Goal: Contribute content: Contribute content

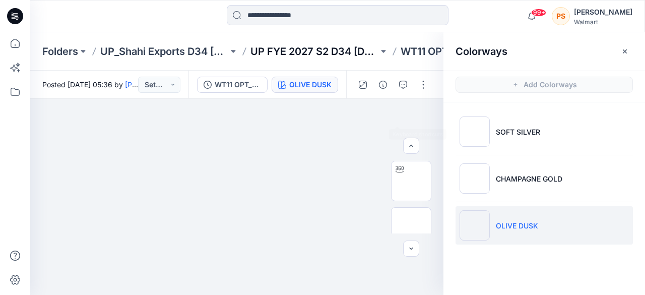
scroll to position [101, 0]
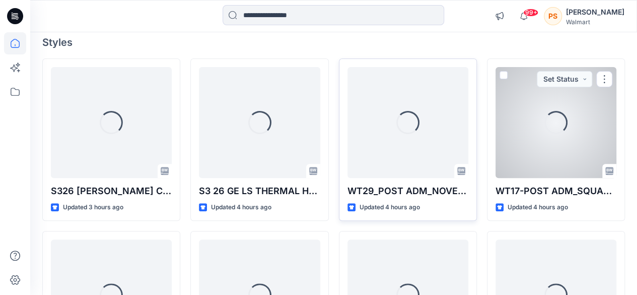
scroll to position [98, 0]
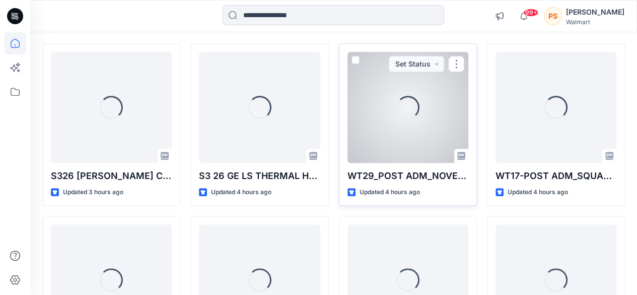
click at [416, 153] on div "Loading..." at bounding box center [408, 107] width 121 height 111
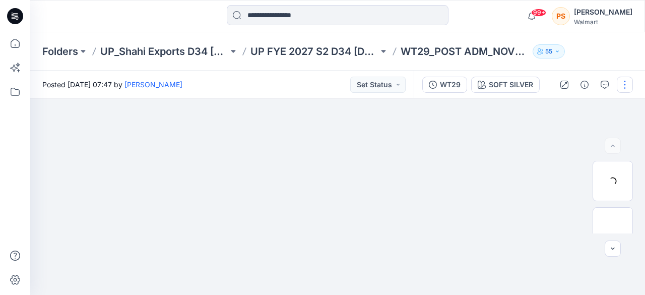
click at [628, 80] on button "button" at bounding box center [625, 85] width 16 height 16
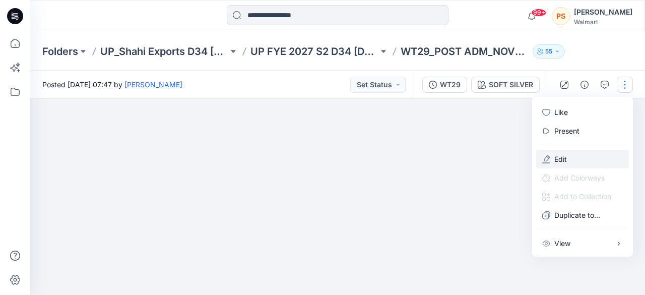
click at [587, 160] on button "Edit" at bounding box center [582, 159] width 93 height 19
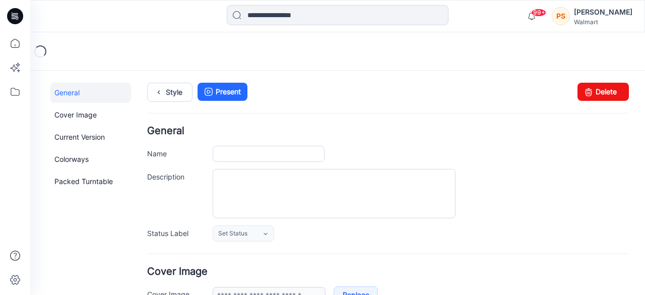
type input "**********"
type textarea "**********"
type input "**********"
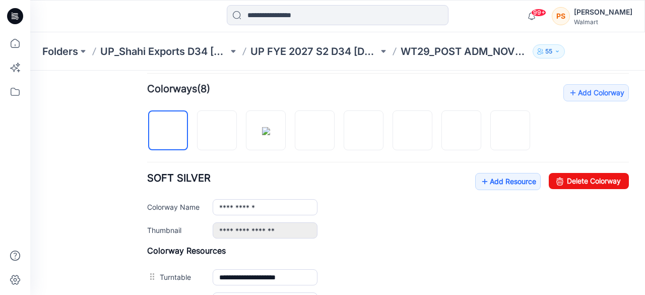
scroll to position [302, 0]
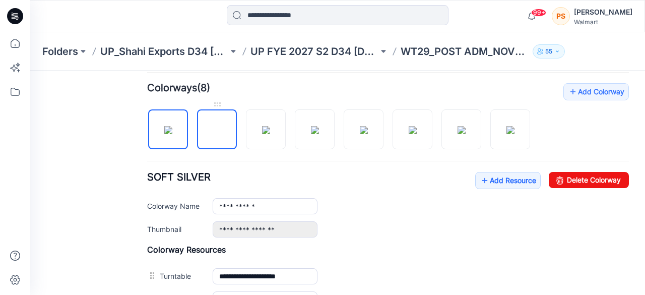
click at [217, 130] on img at bounding box center [217, 130] width 0 height 0
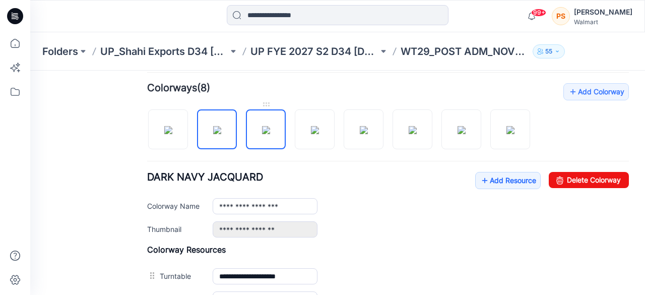
click at [268, 131] on img at bounding box center [266, 130] width 8 height 8
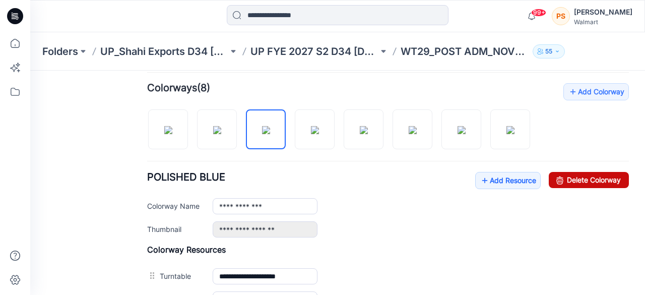
click at [565, 175] on link "Delete Colorway" at bounding box center [589, 180] width 80 height 16
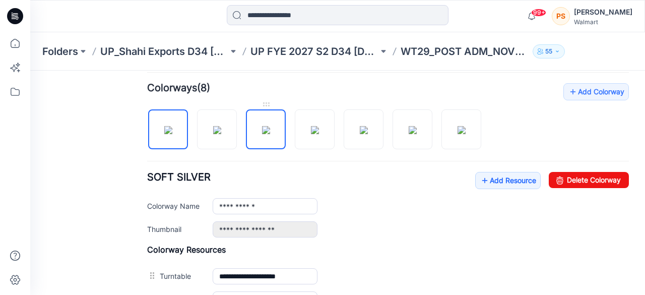
click at [269, 134] on img at bounding box center [266, 130] width 8 height 8
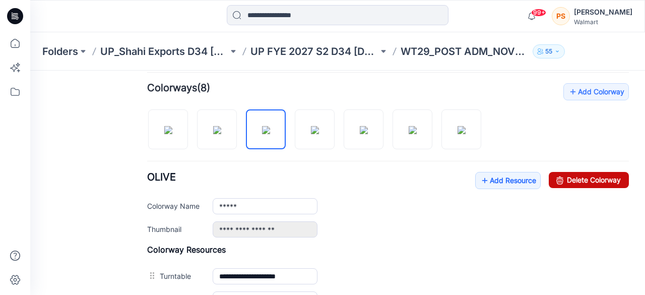
click at [609, 176] on link "Delete Colorway" at bounding box center [589, 180] width 80 height 16
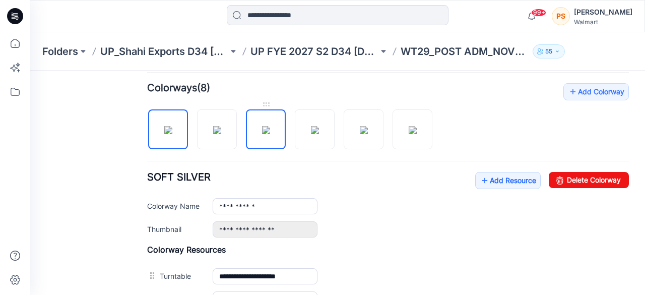
click at [266, 130] on img at bounding box center [266, 130] width 8 height 8
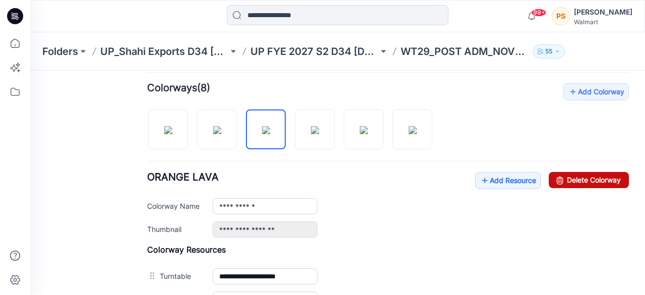
drag, startPoint x: 560, startPoint y: 177, endPoint x: 398, endPoint y: 127, distance: 169.1
click at [560, 177] on link "Delete Colorway" at bounding box center [589, 180] width 80 height 16
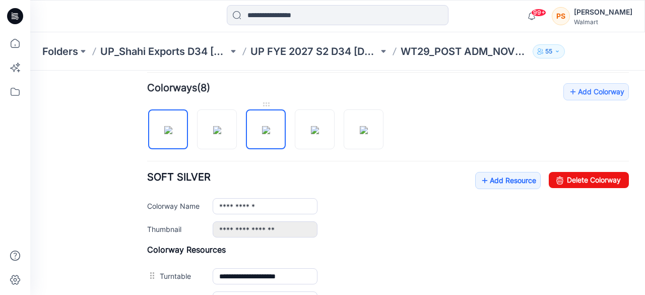
click at [268, 127] on img at bounding box center [266, 130] width 8 height 8
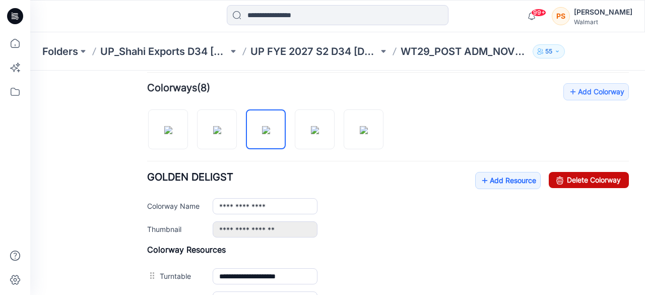
drag, startPoint x: 596, startPoint y: 178, endPoint x: 405, endPoint y: 119, distance: 200.2
click at [596, 178] on link "Delete Colorway" at bounding box center [589, 180] width 80 height 16
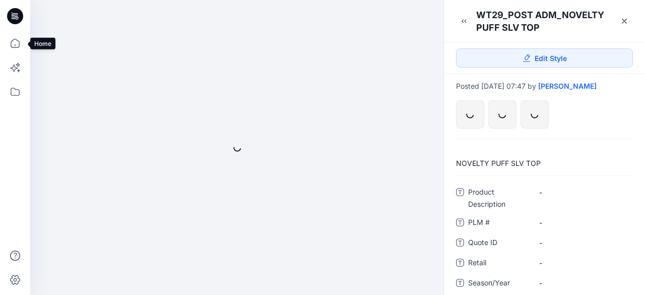
drag, startPoint x: 19, startPoint y: 37, endPoint x: 169, endPoint y: 62, distance: 152.1
click at [19, 37] on icon at bounding box center [15, 43] width 22 height 22
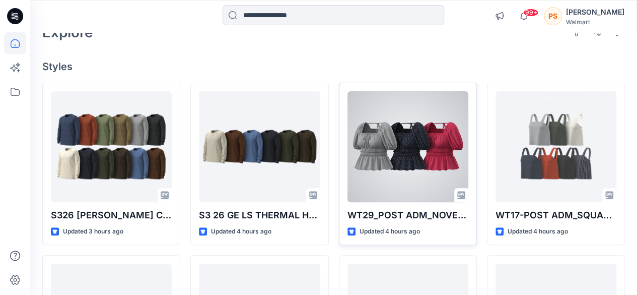
scroll to position [50, 0]
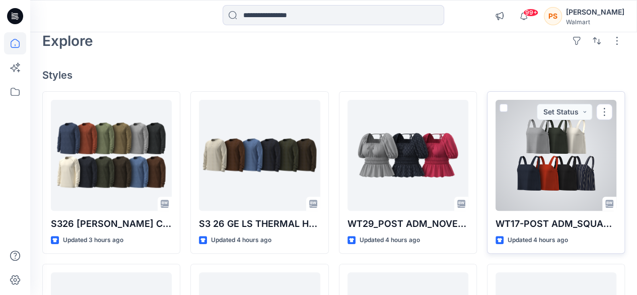
click at [586, 180] on div at bounding box center [556, 155] width 121 height 111
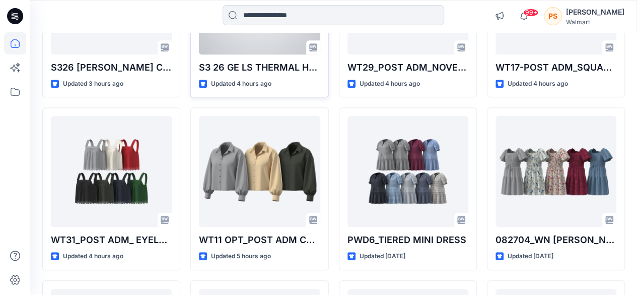
scroll to position [252, 0]
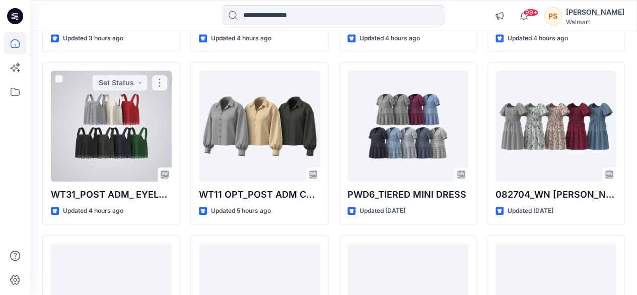
click at [99, 109] on div at bounding box center [111, 126] width 121 height 111
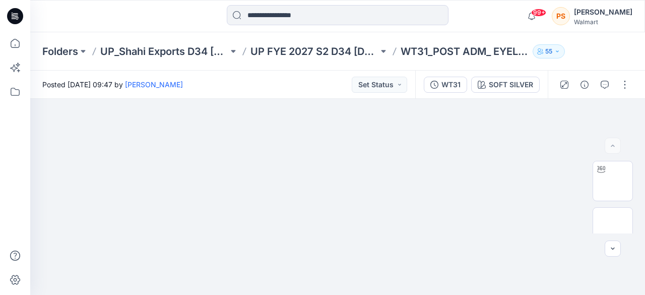
click at [616, 82] on div at bounding box center [594, 85] width 93 height 28
click at [618, 81] on button "button" at bounding box center [625, 85] width 16 height 16
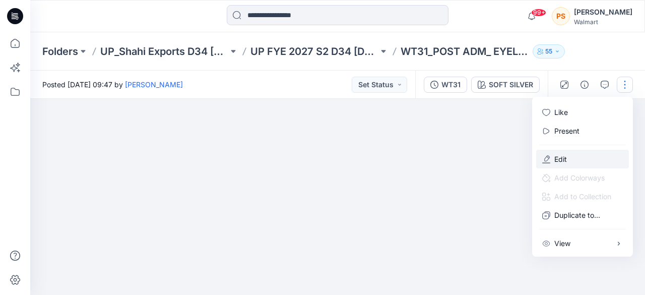
click at [580, 158] on button "Edit" at bounding box center [582, 159] width 93 height 19
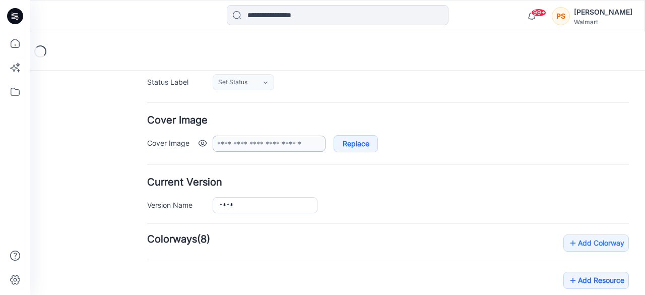
type input "**********"
type textarea "**********"
type input "**********"
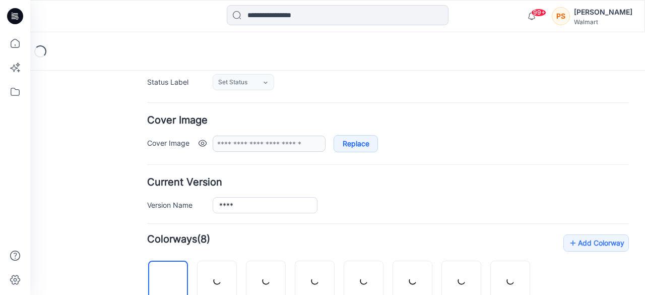
scroll to position [302, 0]
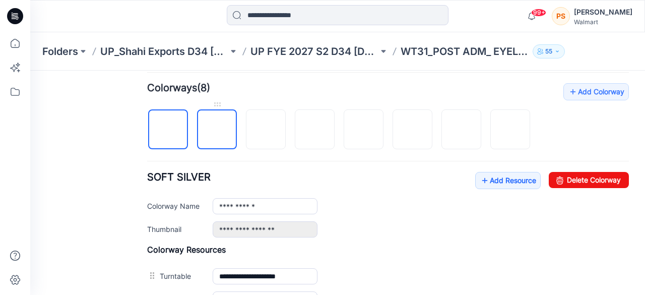
click at [217, 130] on img at bounding box center [217, 130] width 0 height 0
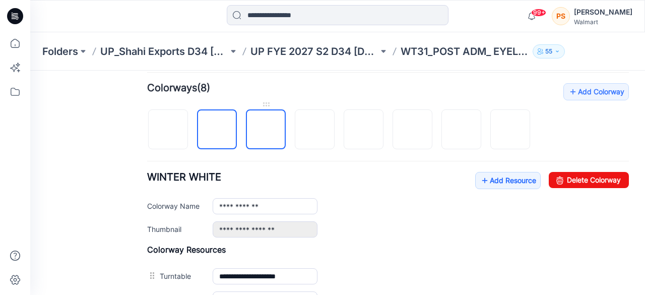
click at [266, 130] on img at bounding box center [266, 130] width 0 height 0
click at [588, 166] on div "Add Colorway Colorways (8) GOLDEN DELIGHT 1 Add Resource Delete Colorway Colorw…" at bounding box center [388, 220] width 482 height 274
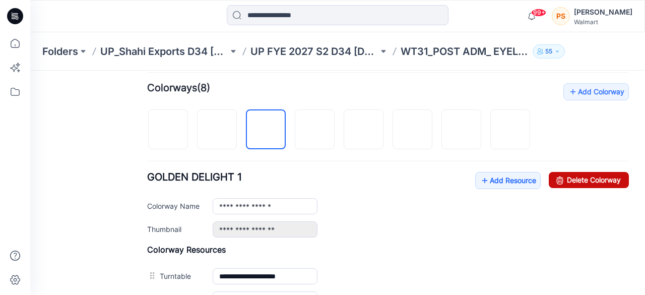
drag, startPoint x: 390, startPoint y: 124, endPoint x: 592, endPoint y: 178, distance: 209.7
click at [592, 178] on link "Delete Colorway" at bounding box center [589, 180] width 80 height 16
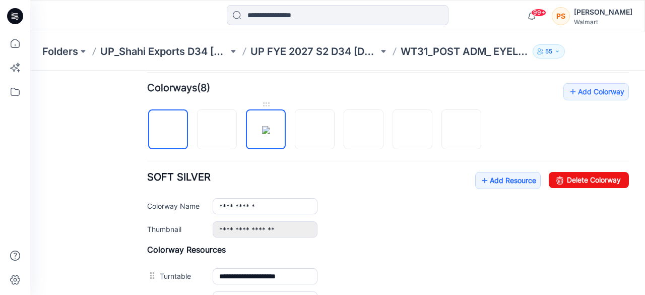
click at [262, 128] on img at bounding box center [266, 130] width 8 height 8
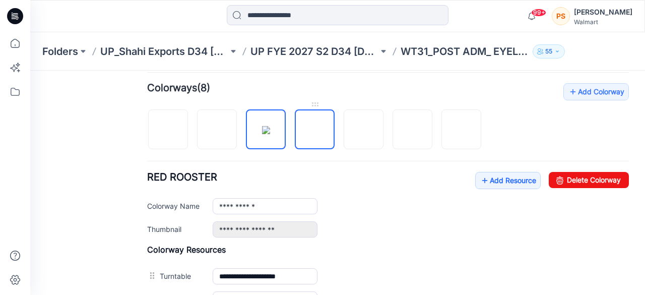
click at [315, 130] on img at bounding box center [315, 130] width 0 height 0
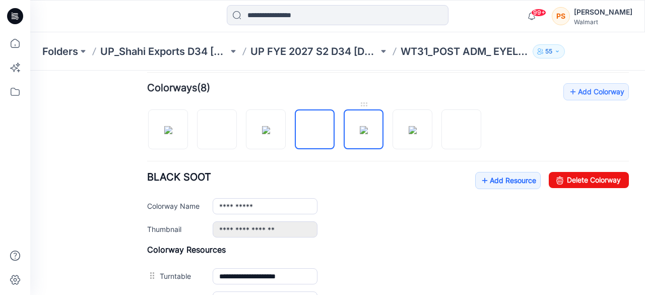
click at [368, 134] on img at bounding box center [364, 130] width 8 height 8
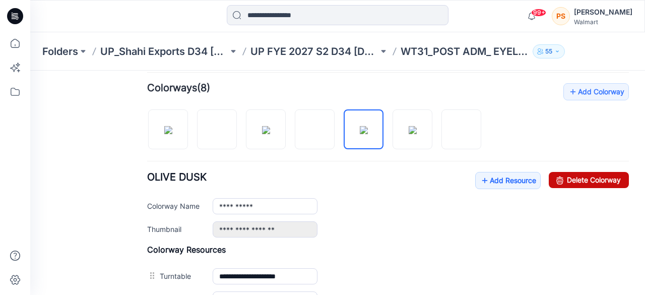
drag, startPoint x: 591, startPoint y: 174, endPoint x: 395, endPoint y: 123, distance: 202.8
click at [591, 174] on link "Delete Colorway" at bounding box center [589, 180] width 80 height 16
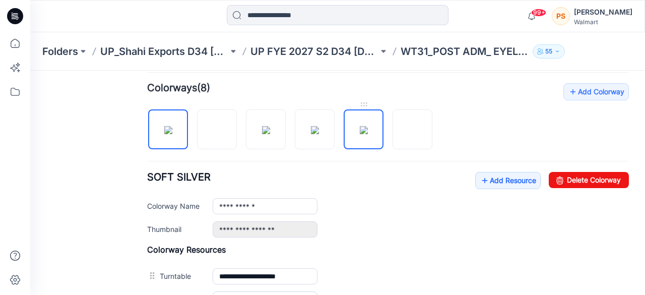
click at [368, 134] on img at bounding box center [364, 130] width 8 height 8
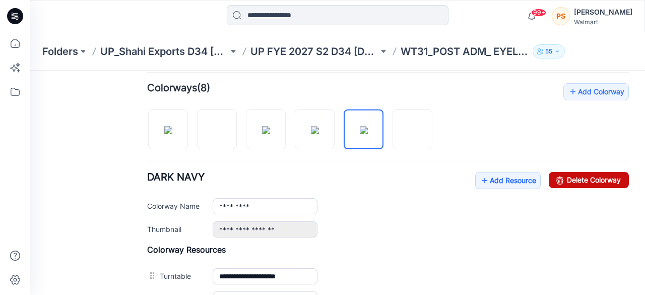
click at [567, 182] on link "Delete Colorway" at bounding box center [589, 180] width 80 height 16
type input "**********"
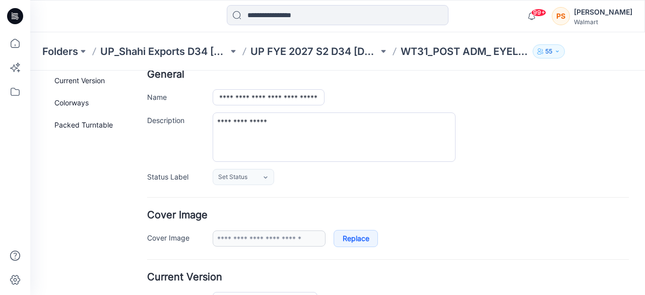
scroll to position [0, 0]
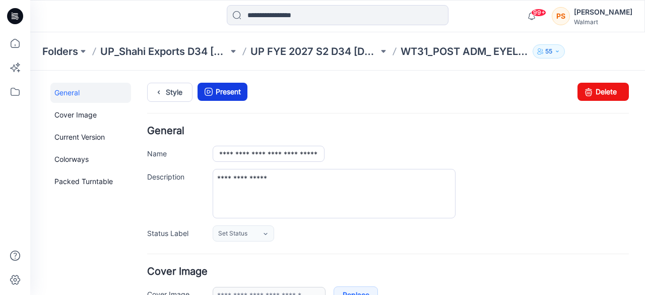
click at [243, 89] on link "Present" at bounding box center [222, 92] width 50 height 18
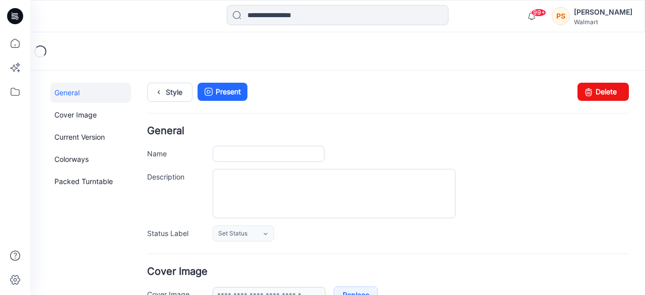
type input "**********"
type textarea "**********"
type input "**********"
click at [10, 42] on icon at bounding box center [15, 43] width 22 height 22
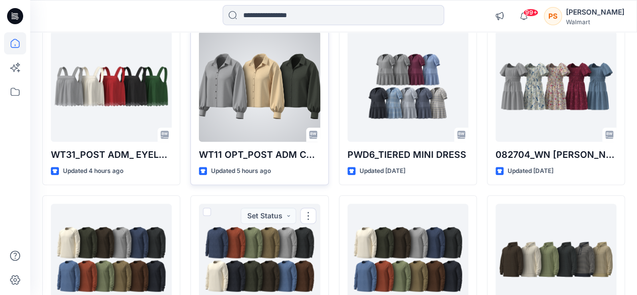
scroll to position [276, 0]
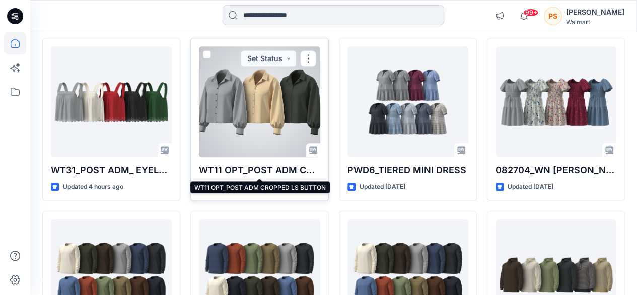
click at [264, 167] on p "WT11 OPT_POST ADM CROPPED LS BUTTON" at bounding box center [259, 170] width 121 height 14
click at [272, 170] on p "WT11 OPT_POST ADM CROPPED LS BUTTON" at bounding box center [259, 170] width 121 height 14
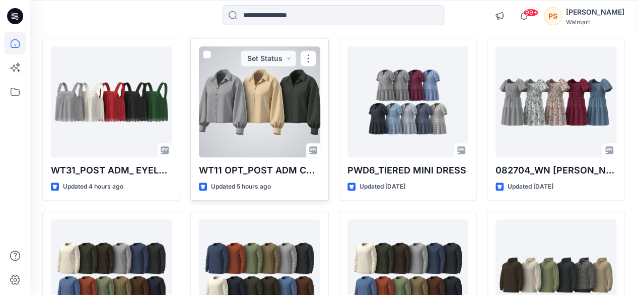
click at [227, 66] on div at bounding box center [259, 101] width 121 height 111
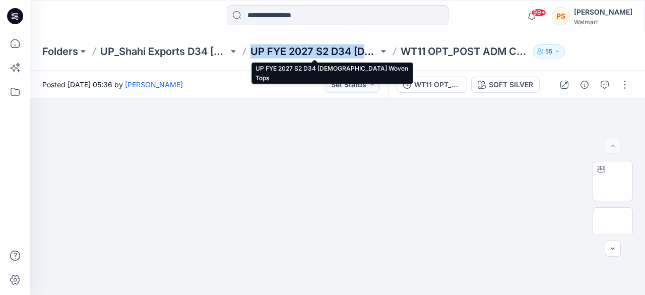
drag, startPoint x: 249, startPoint y: 47, endPoint x: 371, endPoint y: 51, distance: 122.0
click at [371, 51] on div "Folders UP_Shahi Exports D34 Ladies Tops UP FYE 2027 S2 D34 Ladies Woven Tops W…" at bounding box center [298, 51] width 512 height 14
copy p "UP FYE 2027 S2 D34 Lad"
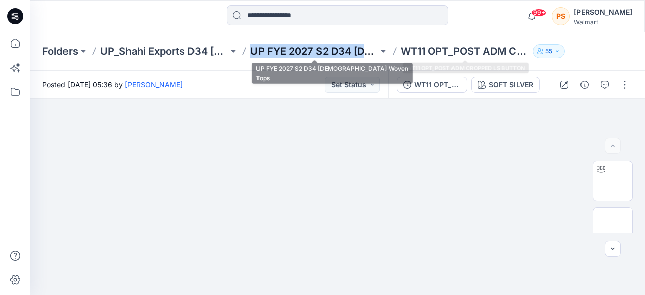
click at [324, 51] on p "UP FYE 2027 S2 D34 [DEMOGRAPHIC_DATA] Woven Tops" at bounding box center [314, 51] width 128 height 14
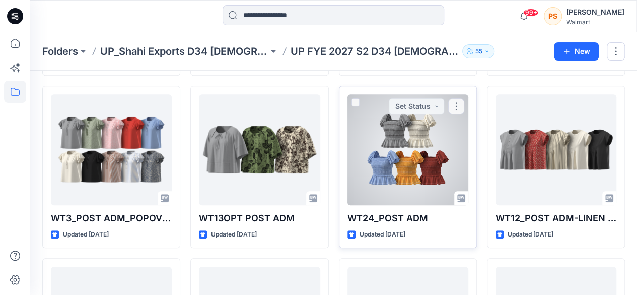
scroll to position [202, 0]
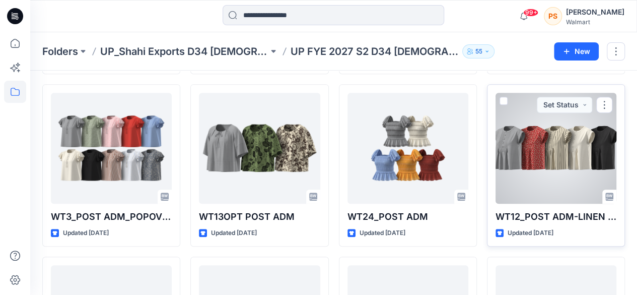
click at [504, 170] on div at bounding box center [556, 148] width 121 height 111
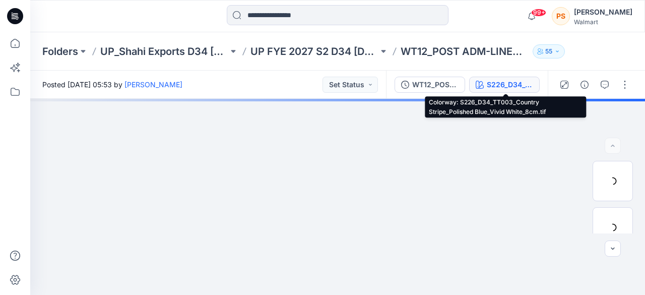
click at [498, 86] on div "S226_D34_TT003_Country Stripe_Polished Blue_Vivid White_8cm.tif" at bounding box center [510, 84] width 46 height 11
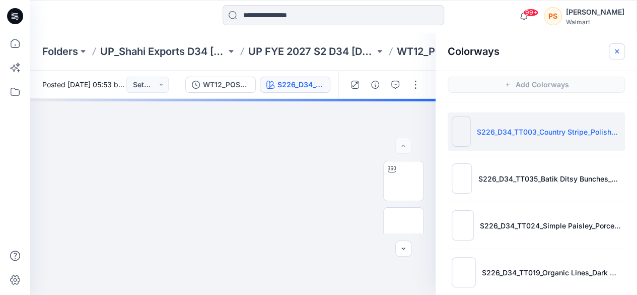
click at [621, 51] on button "button" at bounding box center [617, 51] width 16 height 16
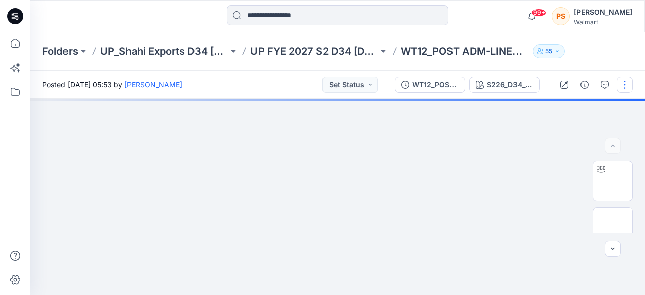
click at [622, 92] on button "button" at bounding box center [625, 85] width 16 height 16
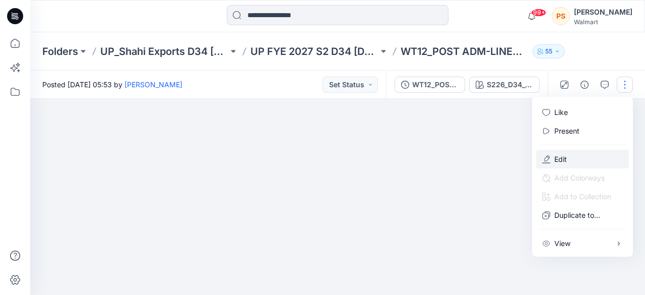
click at [590, 154] on button "Edit" at bounding box center [582, 159] width 93 height 19
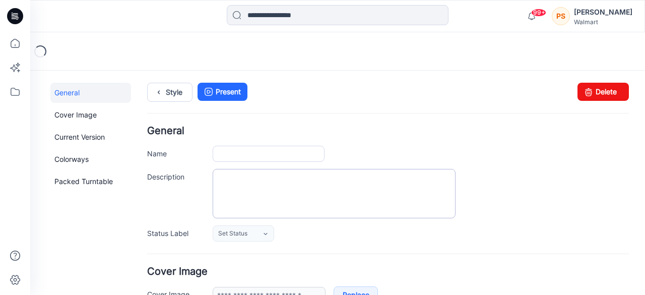
type input "**********"
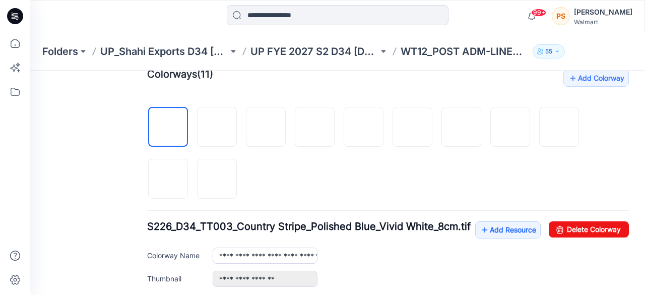
scroll to position [353, 0]
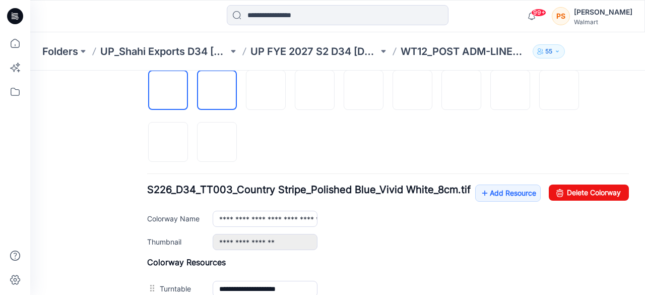
click at [217, 91] on img at bounding box center [217, 91] width 0 height 0
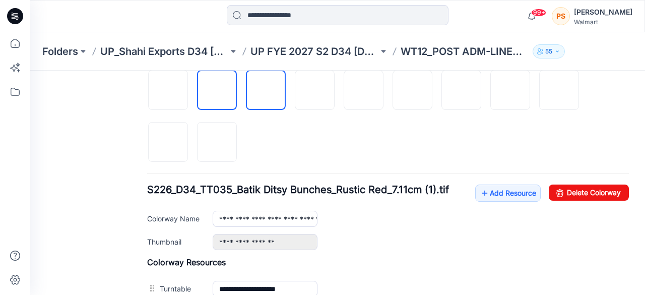
click at [266, 91] on img at bounding box center [266, 91] width 0 height 0
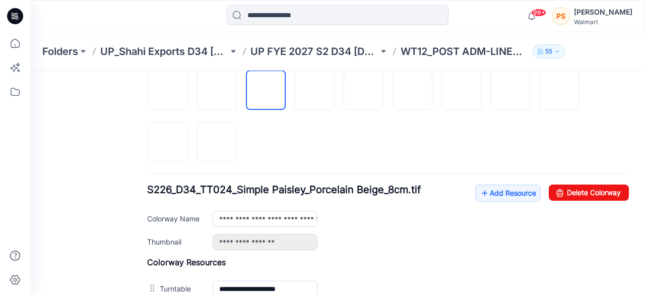
click at [266, 91] on img at bounding box center [266, 91] width 0 height 0
drag, startPoint x: 400, startPoint y: 132, endPoint x: 554, endPoint y: 189, distance: 164.2
click at [554, 189] on icon at bounding box center [560, 192] width 14 height 16
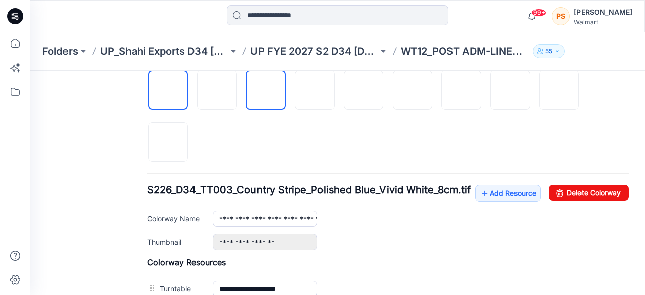
click at [266, 91] on img at bounding box center [266, 91] width 0 height 0
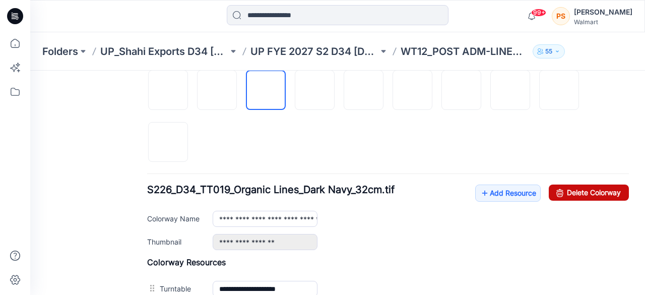
click at [579, 191] on link "Delete Colorway" at bounding box center [589, 192] width 80 height 16
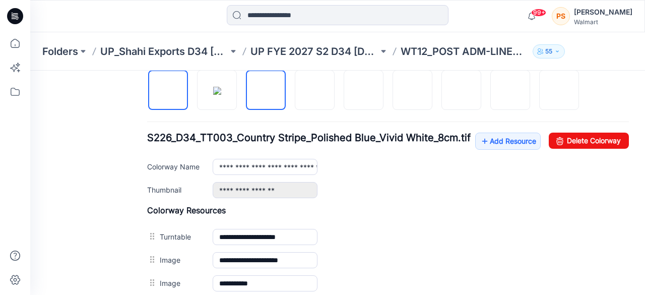
click at [266, 91] on img at bounding box center [266, 91] width 0 height 0
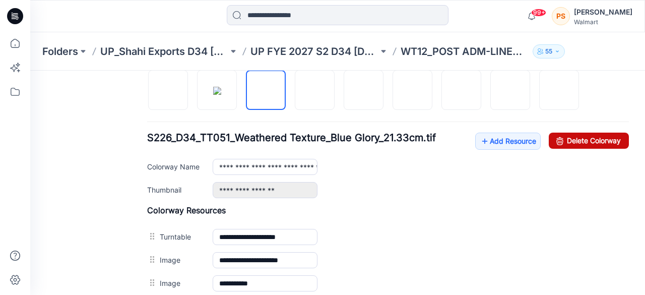
click at [562, 142] on link "Delete Colorway" at bounding box center [589, 140] width 80 height 16
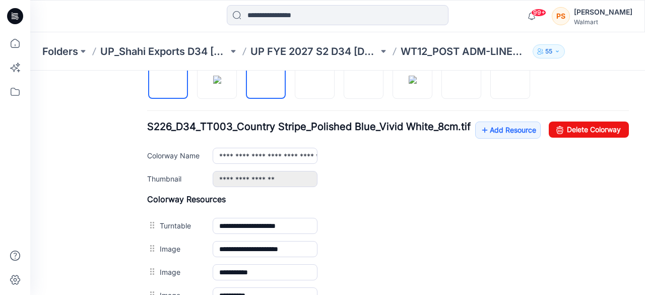
click at [266, 80] on img at bounding box center [266, 80] width 0 height 0
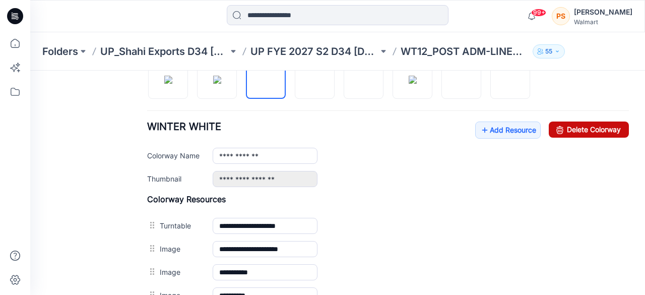
click at [561, 121] on link "Delete Colorway" at bounding box center [589, 129] width 80 height 16
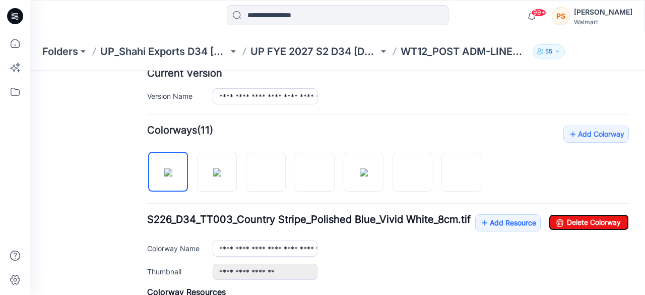
scroll to position [252, 0]
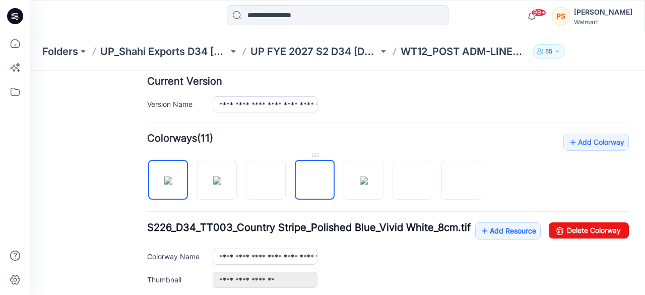
click at [315, 180] on img at bounding box center [315, 180] width 0 height 0
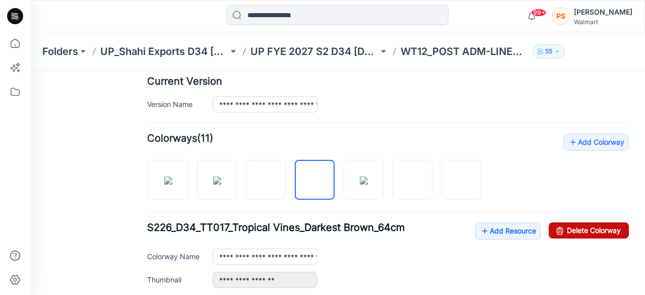
click at [562, 230] on link "Delete Colorway" at bounding box center [589, 230] width 80 height 16
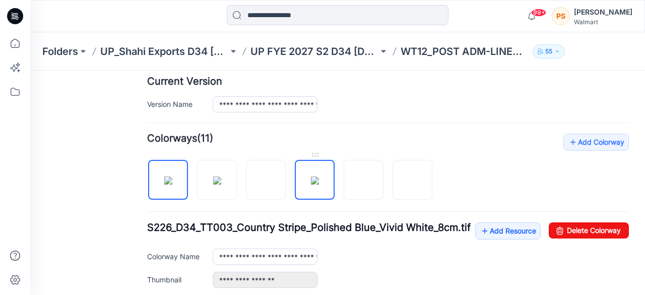
click at [315, 176] on img at bounding box center [315, 180] width 8 height 8
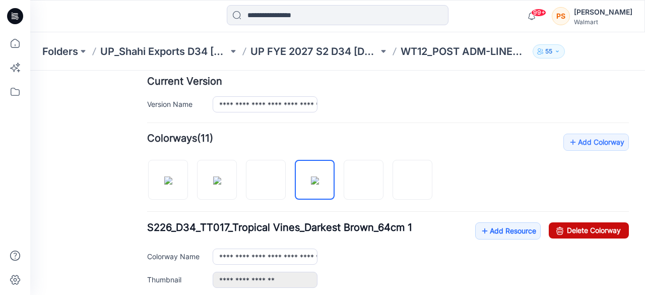
click at [559, 231] on link "Delete Colorway" at bounding box center [589, 230] width 80 height 16
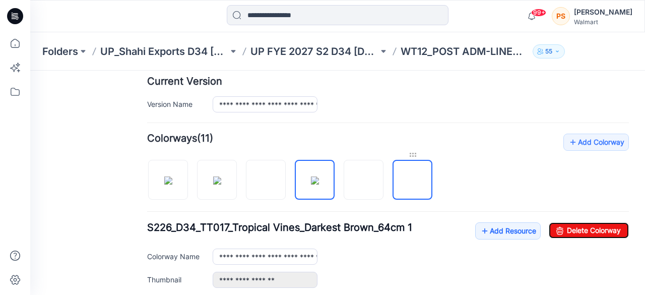
scroll to position [151, 0]
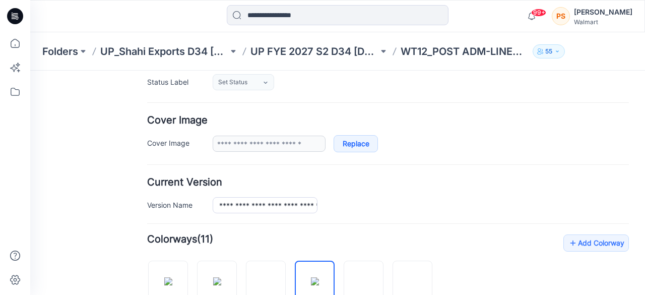
type input "**********"
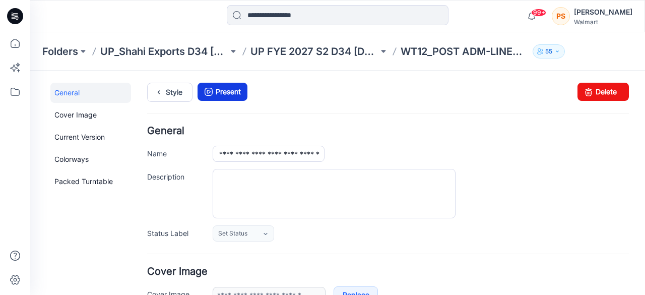
click at [220, 94] on link "Present" at bounding box center [222, 92] width 50 height 18
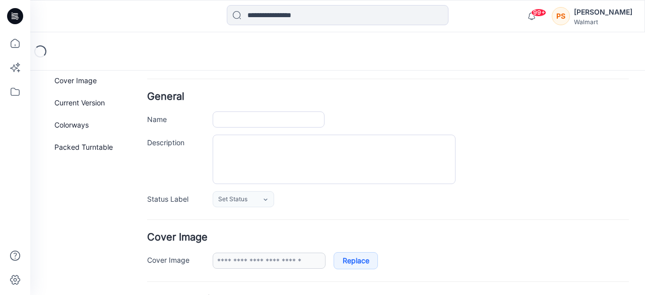
scroll to position [50, 0]
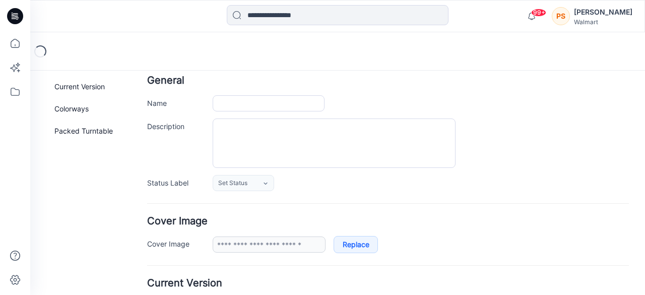
type input "**********"
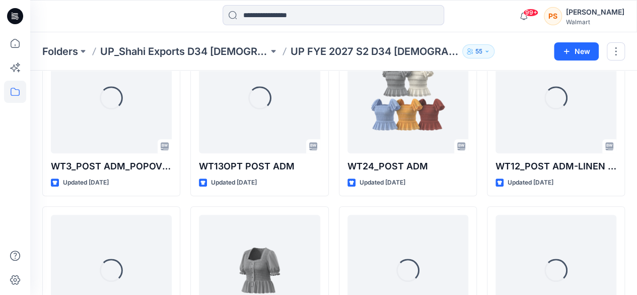
scroll to position [202, 0]
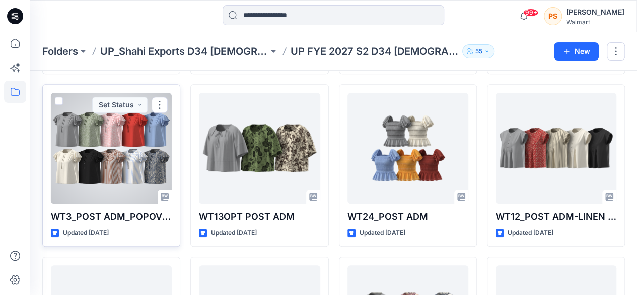
click at [146, 177] on div at bounding box center [111, 148] width 121 height 111
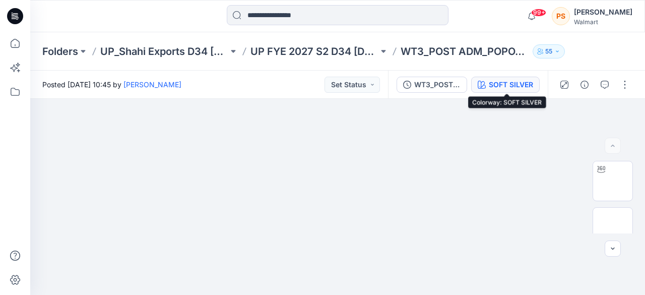
click at [522, 86] on div "SOFT SILVER" at bounding box center [511, 84] width 44 height 11
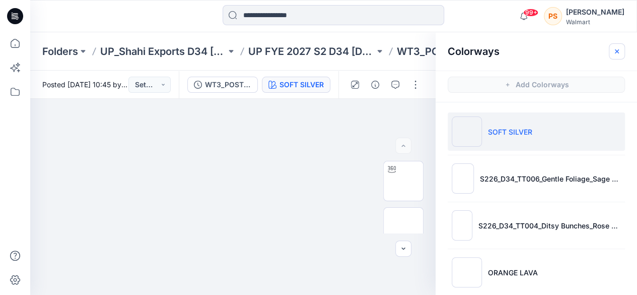
click at [621, 53] on button "button" at bounding box center [617, 51] width 16 height 16
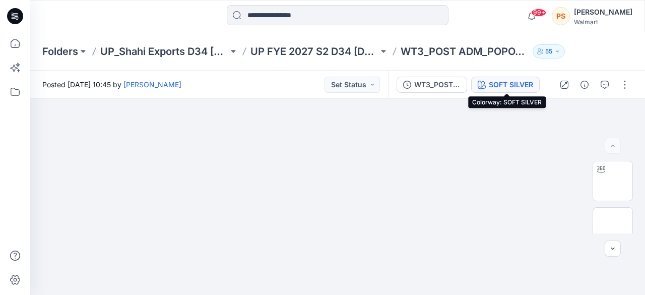
click at [496, 82] on div "SOFT SILVER" at bounding box center [511, 84] width 44 height 11
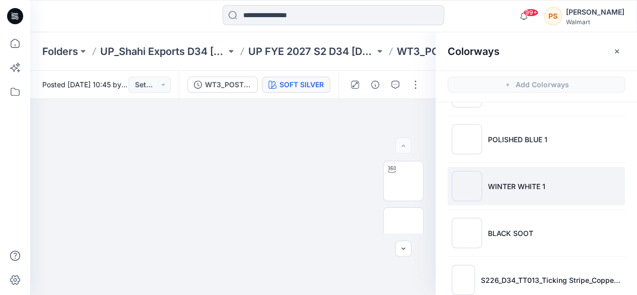
scroll to position [252, 0]
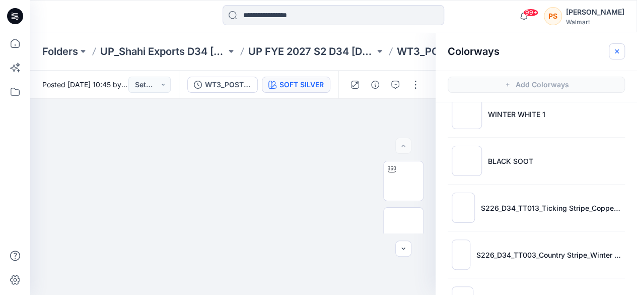
click at [621, 52] on button "button" at bounding box center [617, 51] width 16 height 16
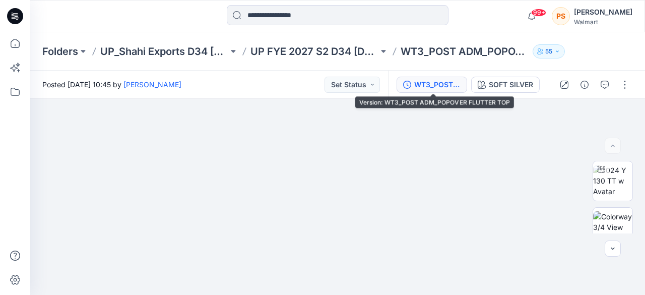
click at [436, 81] on div "WT3_POST ADM_POPOVER FLUTTER TOP" at bounding box center [437, 84] width 46 height 11
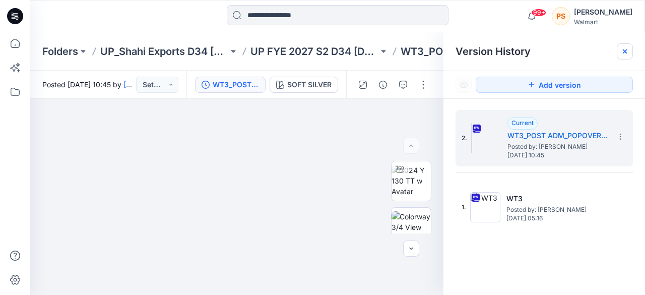
click at [629, 48] on div at bounding box center [625, 51] width 16 height 16
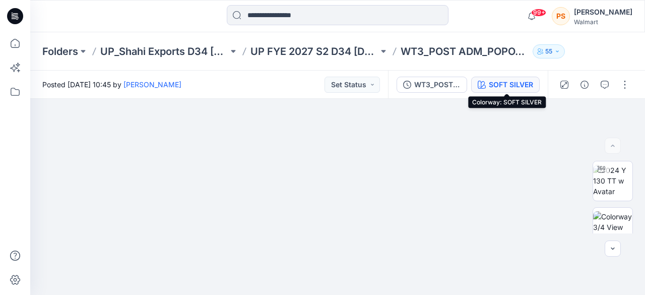
click at [524, 85] on div "SOFT SILVER" at bounding box center [511, 84] width 44 height 11
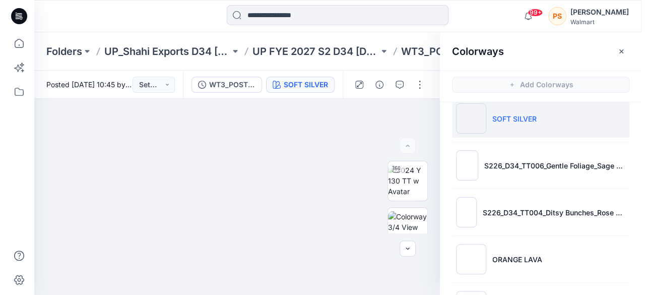
scroll to position [0, 0]
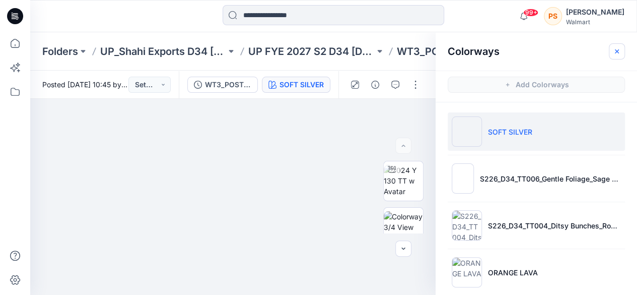
click at [624, 49] on button "button" at bounding box center [617, 51] width 16 height 16
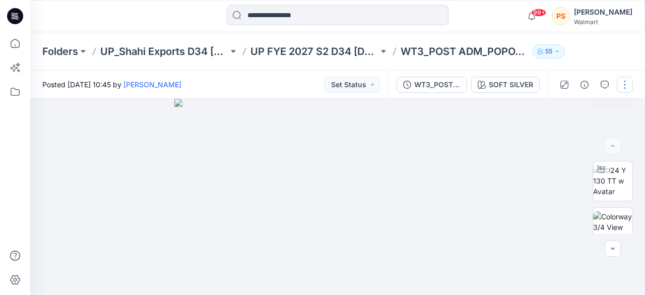
click at [622, 81] on button "button" at bounding box center [625, 85] width 16 height 16
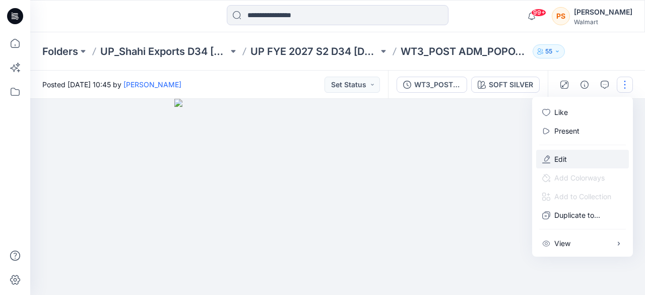
click at [571, 153] on button "Edit" at bounding box center [582, 159] width 93 height 19
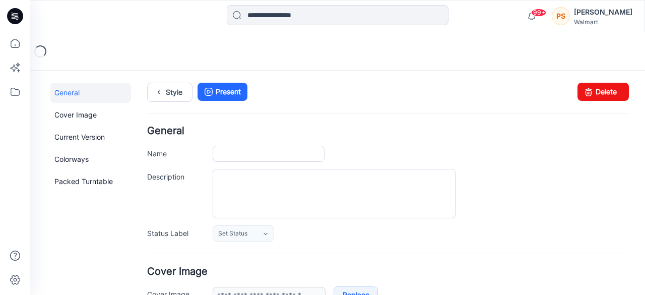
type input "**********"
type textarea "**********"
type input "**********"
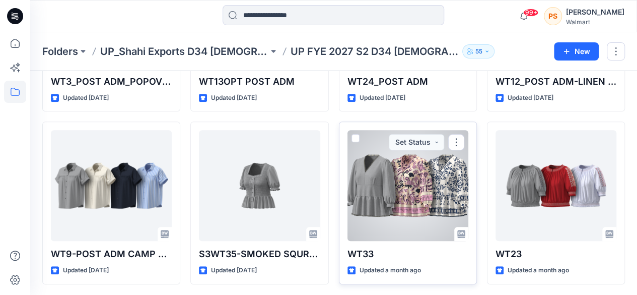
scroll to position [353, 0]
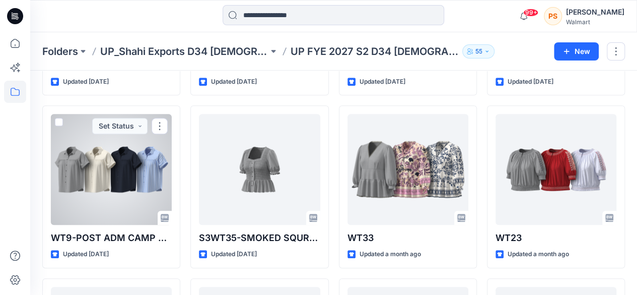
click at [113, 159] on div at bounding box center [111, 169] width 121 height 111
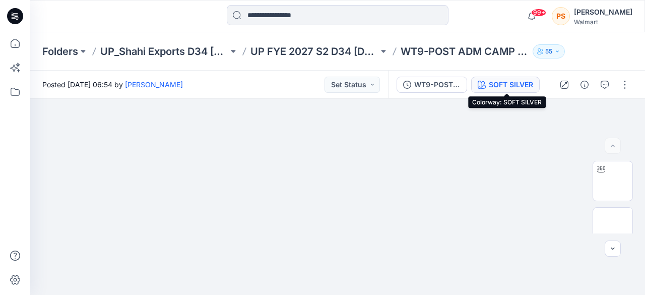
click at [497, 85] on div "SOFT SILVER" at bounding box center [511, 84] width 44 height 11
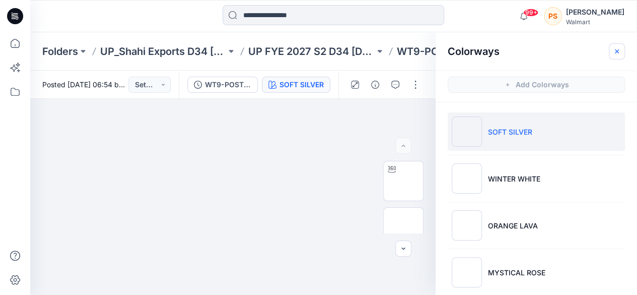
click at [613, 51] on button "button" at bounding box center [617, 51] width 16 height 16
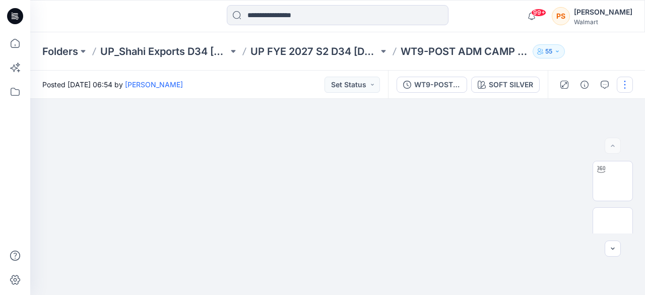
click at [620, 84] on button "button" at bounding box center [625, 85] width 16 height 16
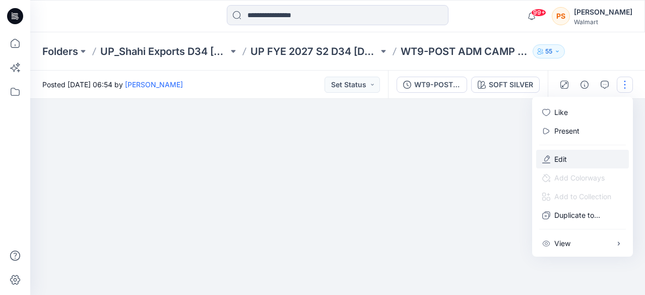
click at [578, 153] on button "Edit" at bounding box center [582, 159] width 93 height 19
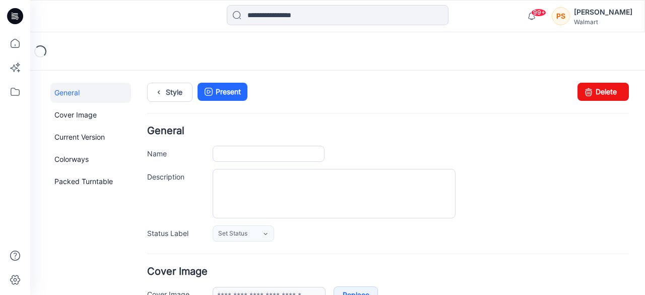
type input "**********"
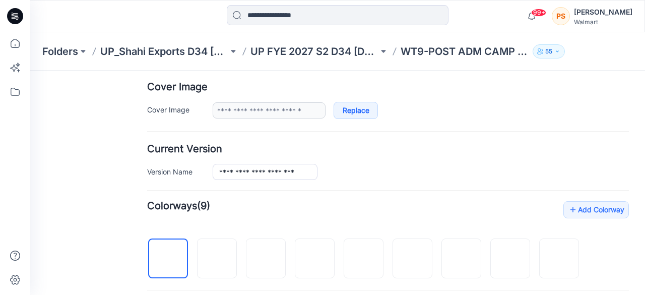
scroll to position [252, 0]
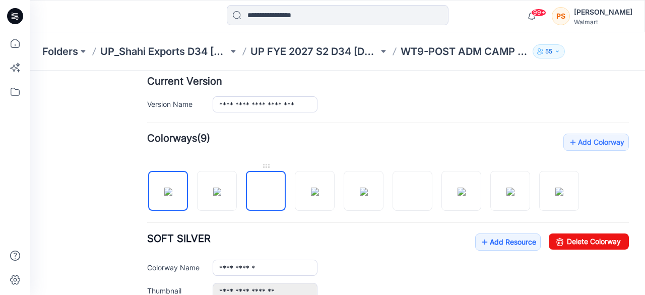
click at [266, 191] on img at bounding box center [266, 191] width 0 height 0
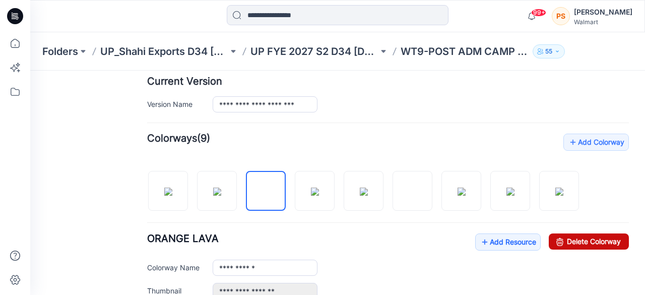
drag, startPoint x: 554, startPoint y: 241, endPoint x: 392, endPoint y: 122, distance: 200.7
click at [554, 241] on icon at bounding box center [560, 241] width 14 height 16
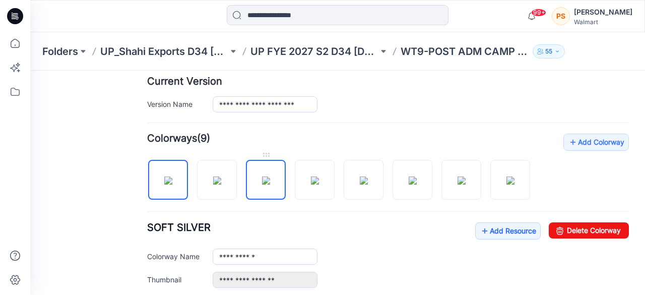
click at [270, 181] on img at bounding box center [266, 180] width 8 height 8
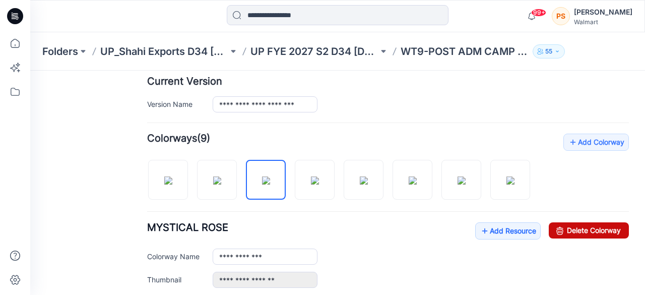
drag, startPoint x: 558, startPoint y: 226, endPoint x: 399, endPoint y: 121, distance: 190.2
click at [558, 226] on link "Delete Colorway" at bounding box center [589, 230] width 80 height 16
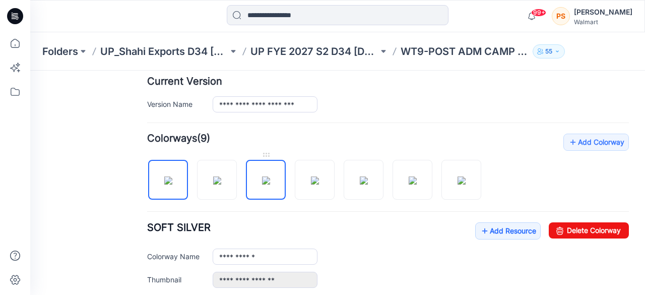
click at [270, 179] on img at bounding box center [266, 180] width 8 height 8
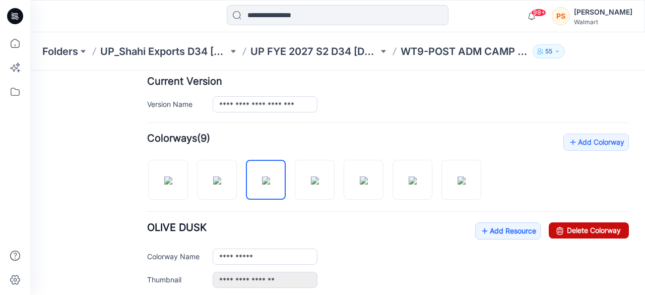
drag, startPoint x: 550, startPoint y: 222, endPoint x: 392, endPoint y: 124, distance: 185.9
click at [553, 222] on icon at bounding box center [560, 230] width 14 height 16
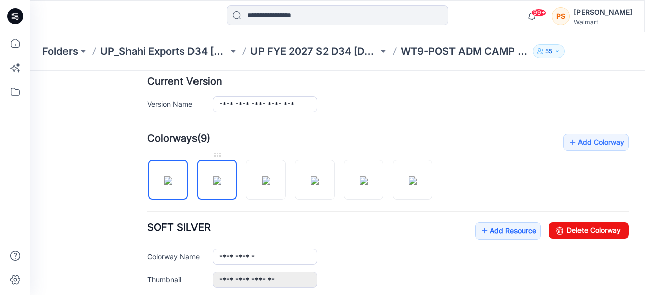
click at [221, 179] on img at bounding box center [217, 180] width 8 height 8
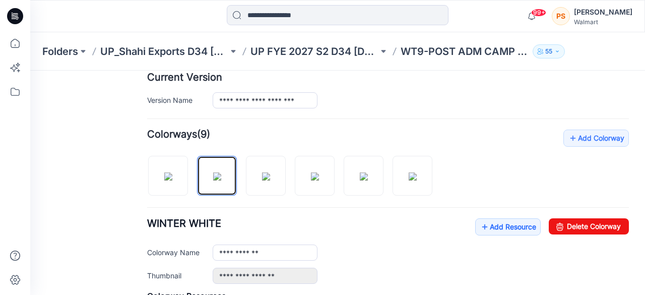
scroll to position [202, 0]
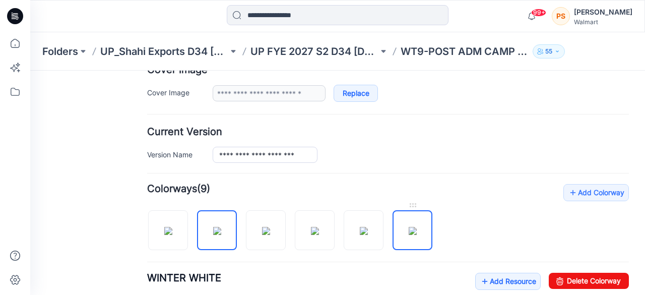
click at [409, 227] on img at bounding box center [413, 231] width 8 height 8
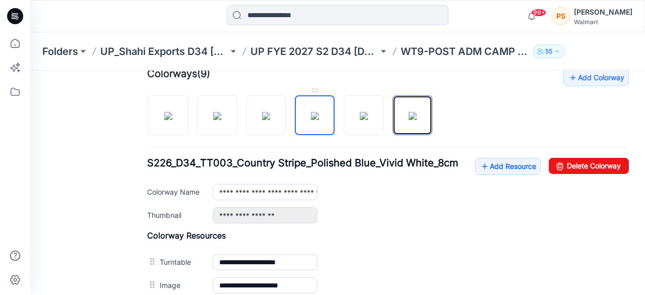
scroll to position [302, 0]
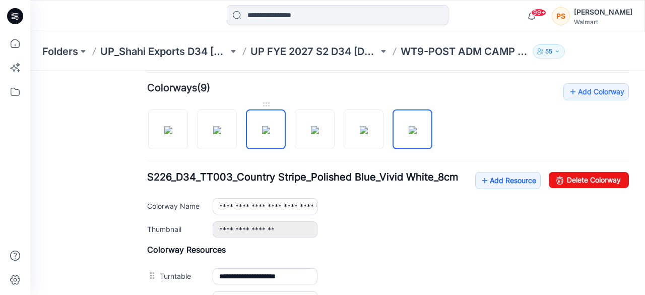
click at [270, 132] on img at bounding box center [266, 130] width 8 height 8
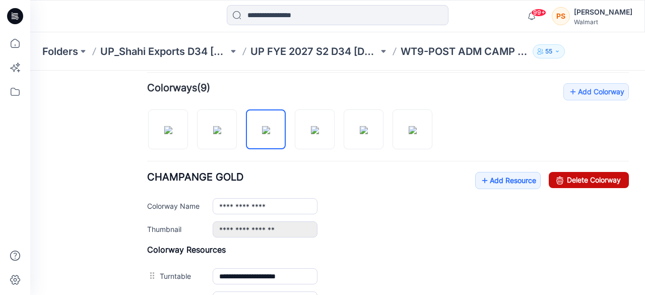
click at [603, 176] on link "Delete Colorway" at bounding box center [589, 180] width 80 height 16
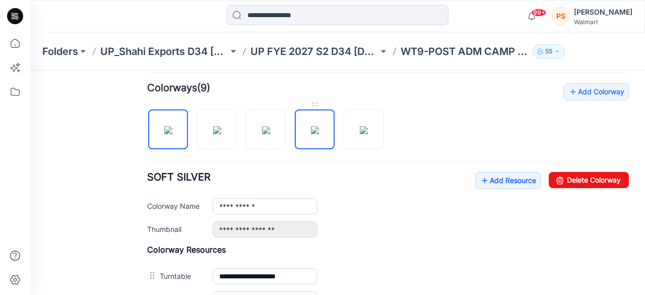
click at [319, 129] on img at bounding box center [315, 130] width 8 height 8
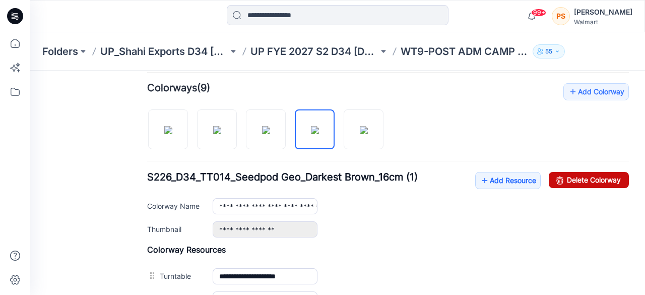
drag, startPoint x: 570, startPoint y: 176, endPoint x: 395, endPoint y: 131, distance: 180.5
click at [570, 176] on link "Delete Colorway" at bounding box center [589, 180] width 80 height 16
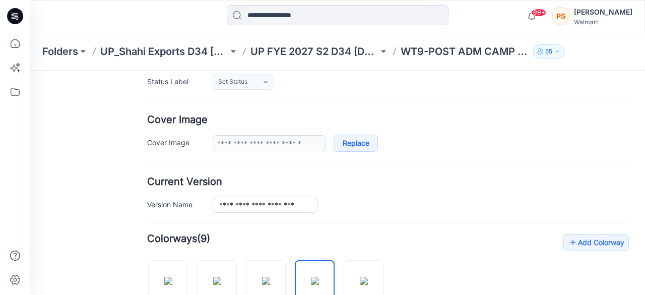
type input "**********"
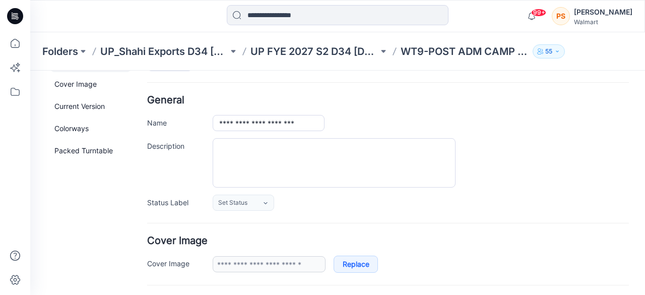
scroll to position [0, 0]
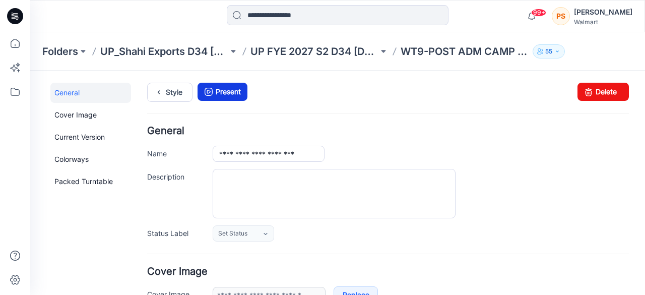
click at [242, 93] on link "Present" at bounding box center [222, 92] width 50 height 18
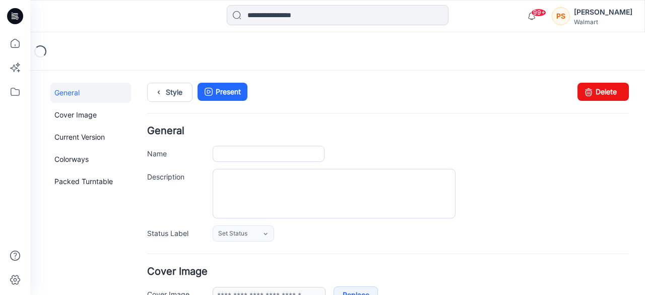
type input "**********"
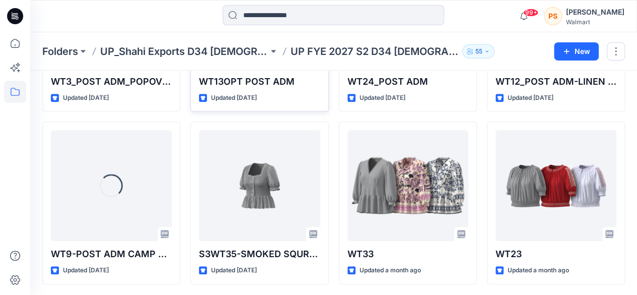
scroll to position [353, 0]
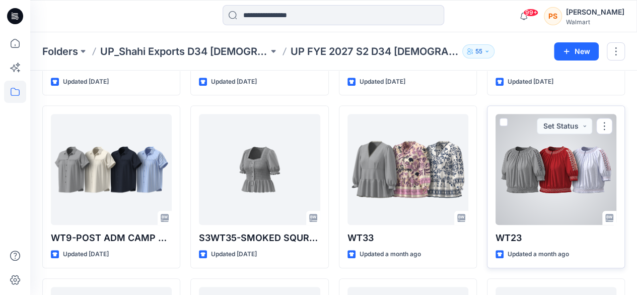
click at [571, 155] on div at bounding box center [556, 169] width 121 height 111
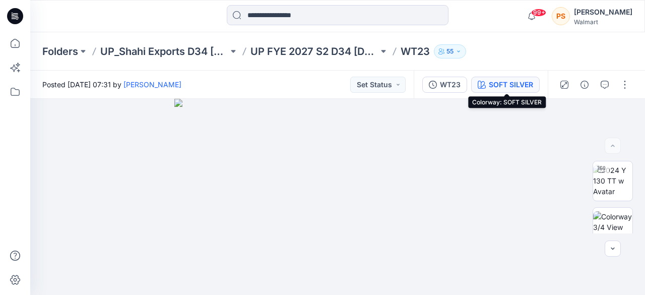
click at [497, 86] on div "SOFT SILVER" at bounding box center [511, 84] width 44 height 11
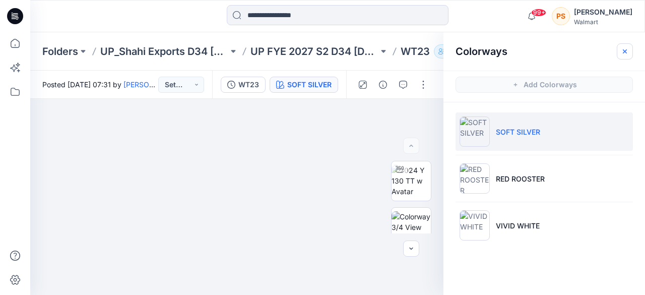
click at [626, 51] on icon "button" at bounding box center [625, 51] width 8 height 8
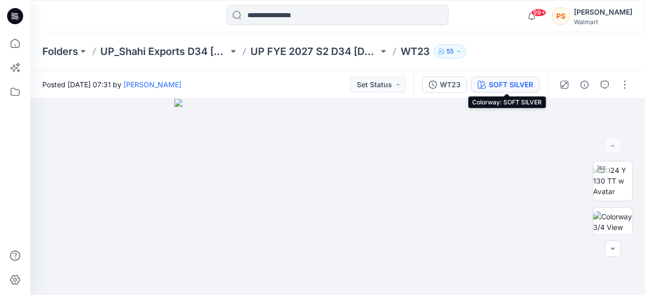
click at [522, 84] on div "SOFT SILVER" at bounding box center [511, 84] width 44 height 11
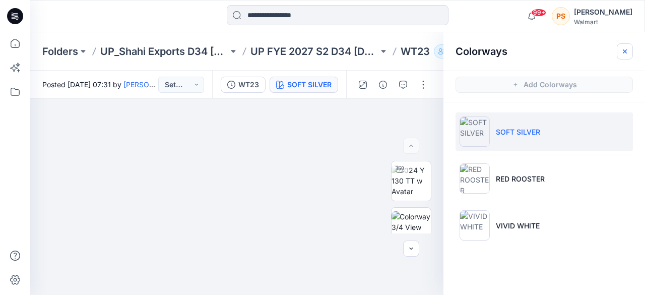
click at [628, 50] on icon "button" at bounding box center [625, 51] width 8 height 8
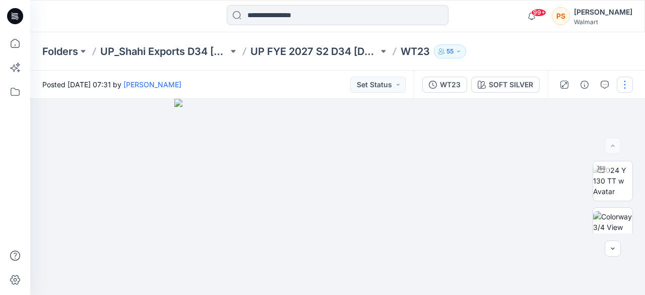
click at [622, 83] on button "button" at bounding box center [625, 85] width 16 height 16
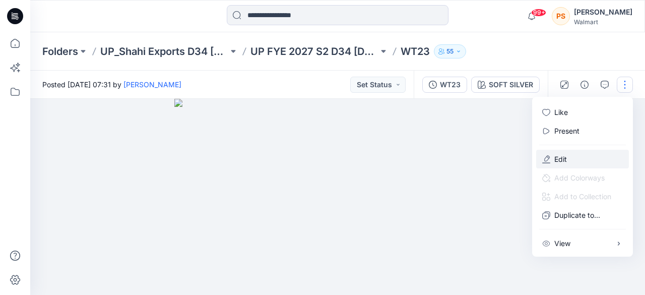
click at [583, 153] on button "Edit" at bounding box center [582, 159] width 93 height 19
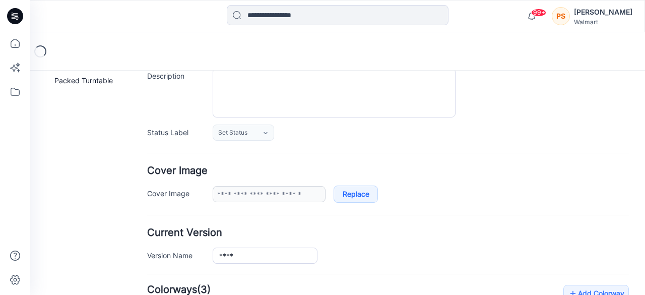
type input "****"
type input "**********"
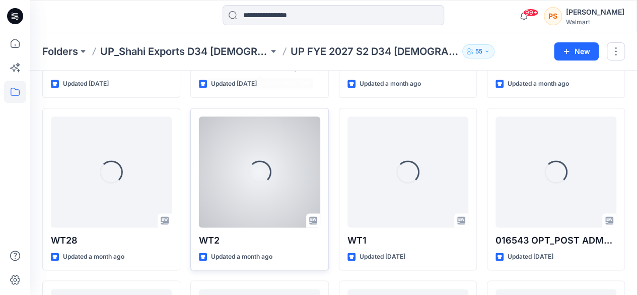
scroll to position [523, 0]
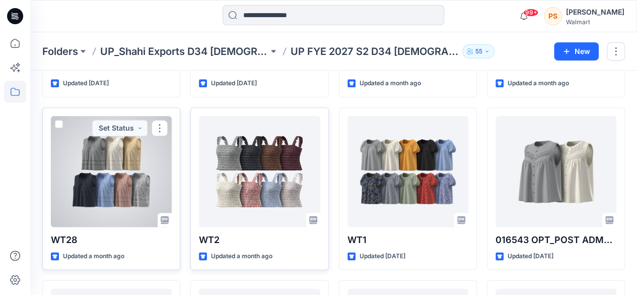
click at [153, 183] on div at bounding box center [111, 171] width 121 height 111
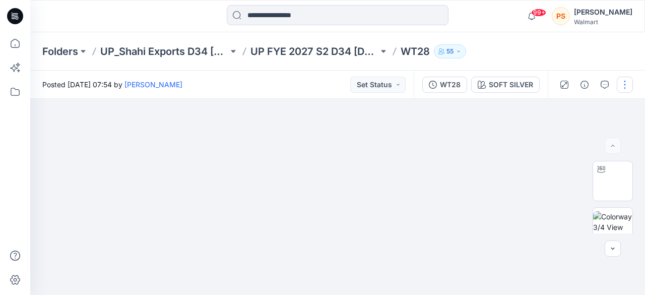
click at [617, 86] on button "button" at bounding box center [625, 85] width 16 height 16
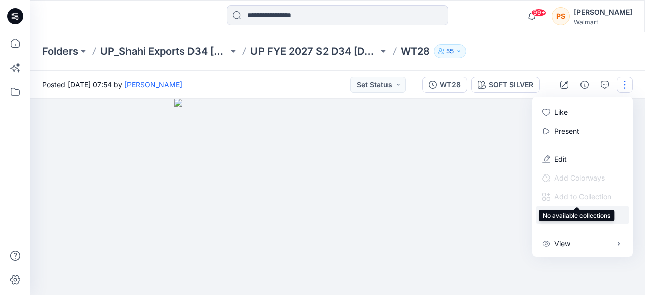
click at [606, 206] on button "Duplicate to..." at bounding box center [582, 215] width 93 height 19
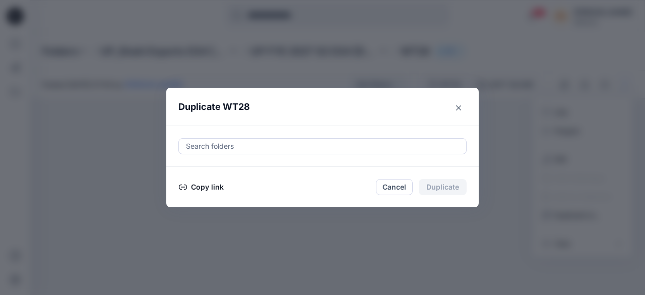
click at [323, 146] on div at bounding box center [322, 146] width 275 height 12
paste input "**********"
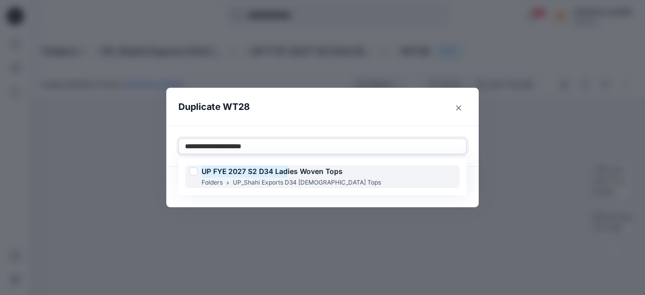
click at [304, 175] on span "ies Woven Tops" at bounding box center [315, 171] width 55 height 9
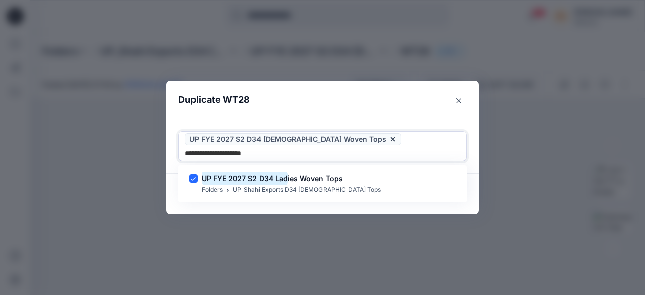
type input "**********"
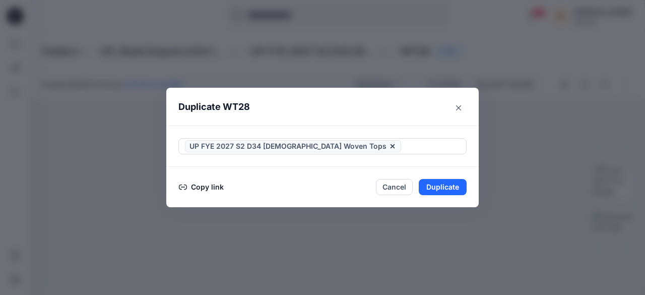
click at [394, 119] on header "Duplicate WT28" at bounding box center [312, 107] width 292 height 38
click at [457, 190] on button "Duplicate" at bounding box center [443, 187] width 48 height 16
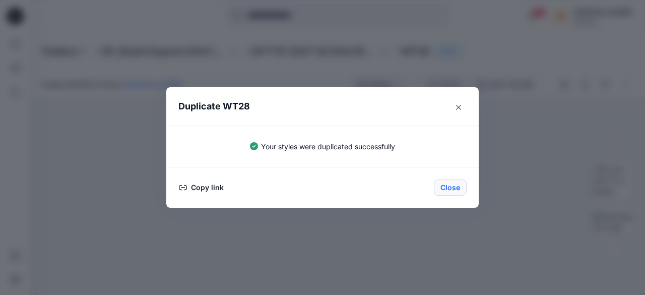
click at [453, 189] on button "Close" at bounding box center [450, 187] width 33 height 16
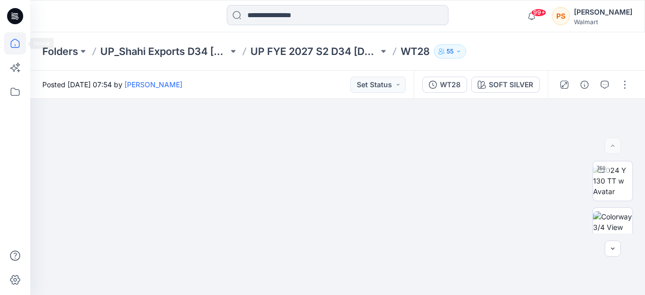
click at [21, 41] on icon at bounding box center [15, 43] width 22 height 22
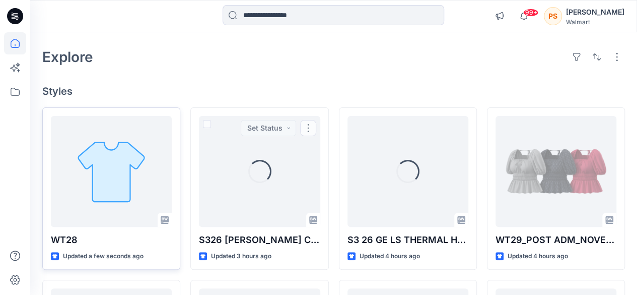
scroll to position [50, 0]
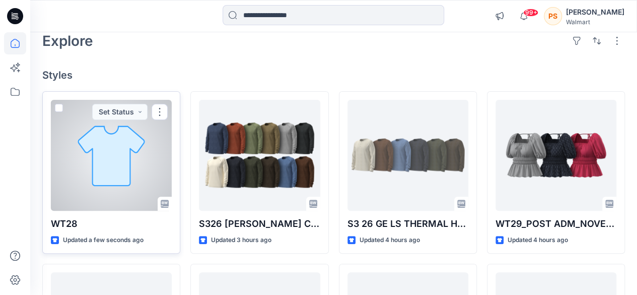
click at [135, 158] on div at bounding box center [111, 155] width 121 height 111
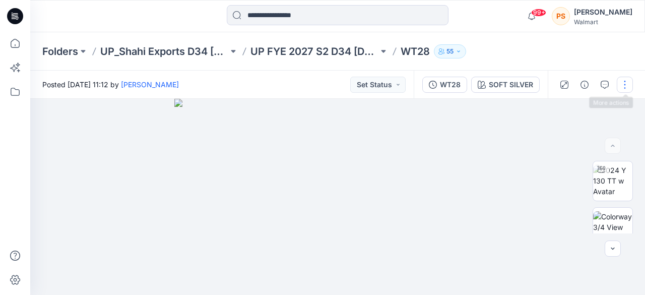
click at [625, 83] on button "button" at bounding box center [625, 85] width 16 height 16
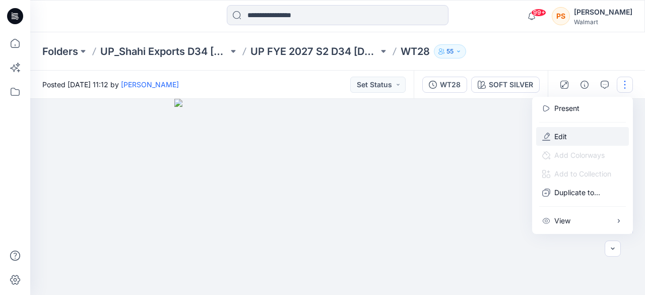
click at [600, 136] on button "Edit" at bounding box center [582, 136] width 93 height 19
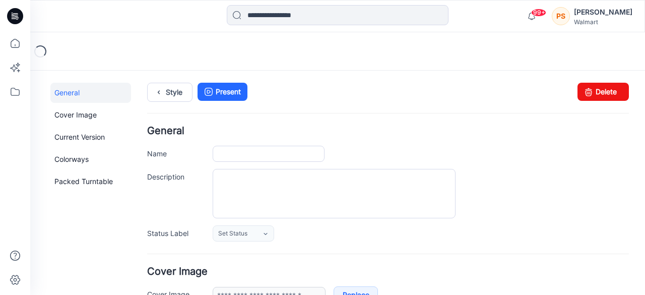
type input "****"
type input "**********"
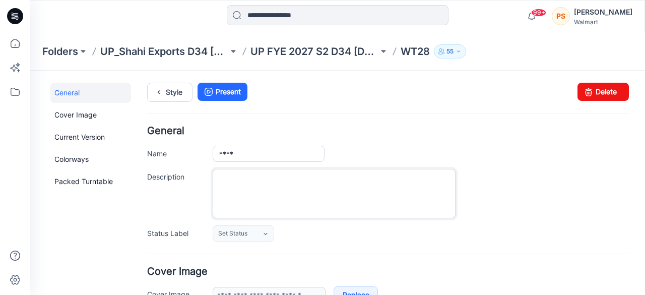
click at [253, 185] on textarea "Description" at bounding box center [334, 193] width 243 height 49
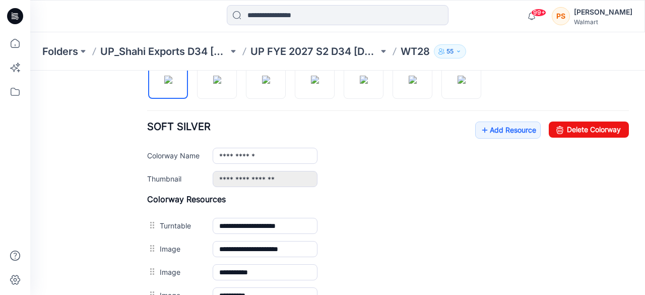
scroll to position [302, 0]
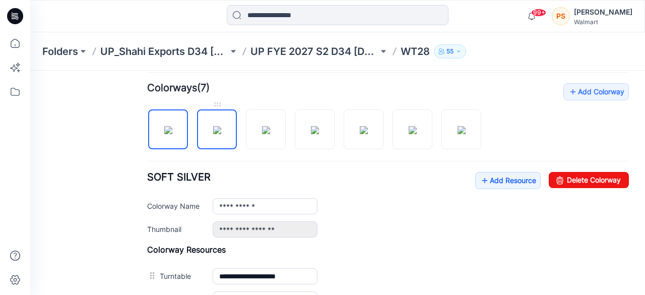
click at [221, 134] on img at bounding box center [217, 130] width 8 height 8
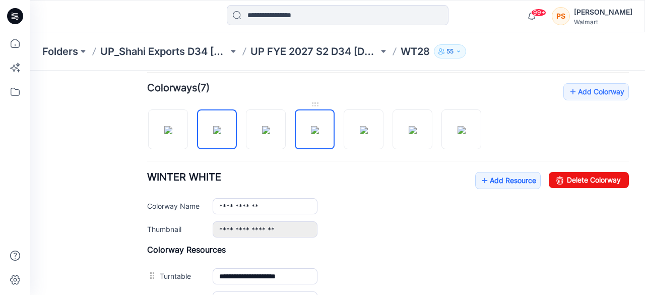
click at [319, 132] on img at bounding box center [315, 130] width 8 height 8
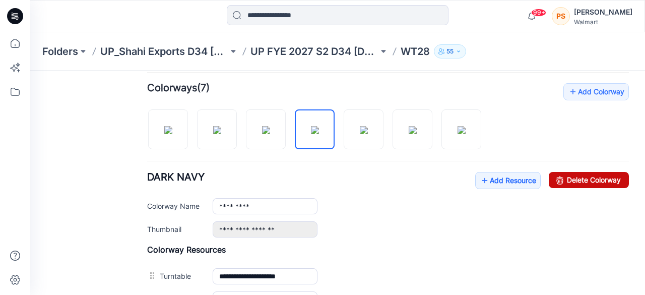
click at [566, 176] on link "Delete Colorway" at bounding box center [589, 180] width 80 height 16
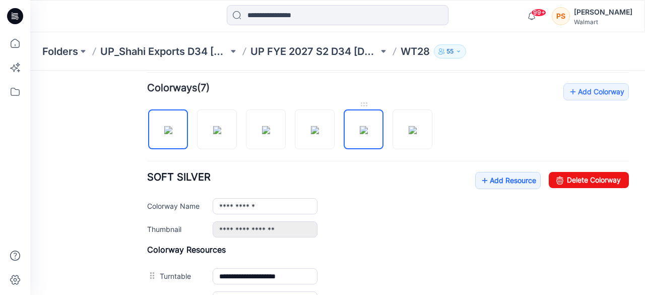
click at [366, 127] on img at bounding box center [364, 130] width 8 height 8
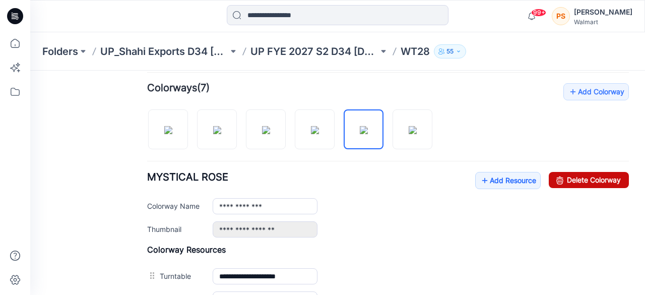
click at [578, 178] on link "Delete Colorway" at bounding box center [589, 180] width 80 height 16
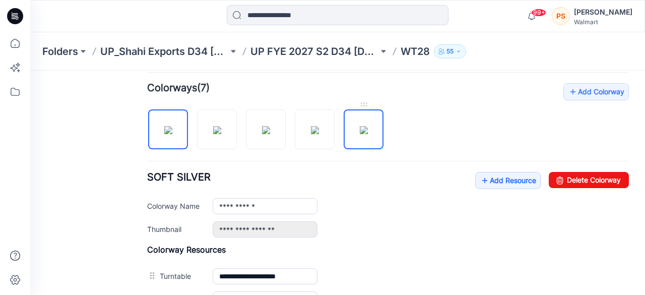
click at [368, 126] on img at bounding box center [364, 130] width 8 height 8
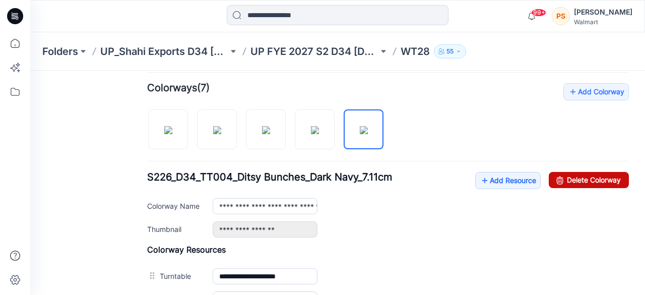
drag, startPoint x: 607, startPoint y: 175, endPoint x: 387, endPoint y: 131, distance: 224.0
click at [607, 175] on link "Delete Colorway" at bounding box center [589, 180] width 80 height 16
type input "**********"
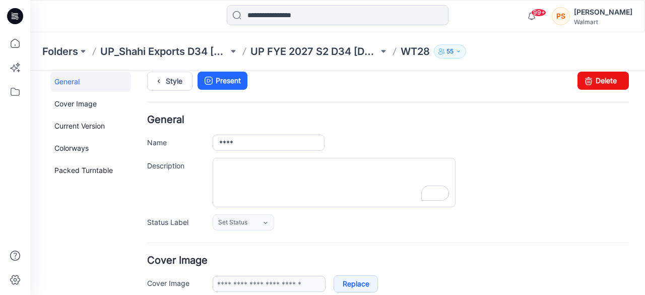
scroll to position [0, 0]
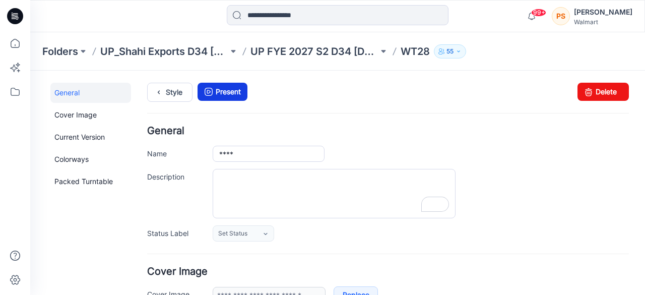
click at [230, 93] on link "Present" at bounding box center [222, 92] width 50 height 18
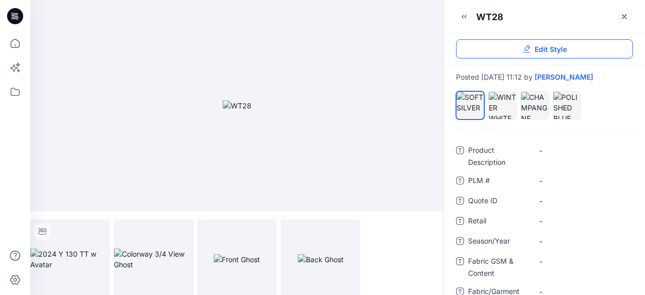
click at [548, 48] on span "Edit Style" at bounding box center [551, 49] width 32 height 11
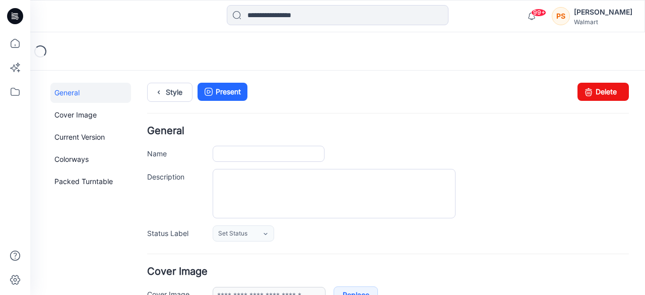
type input "****"
type input "**********"
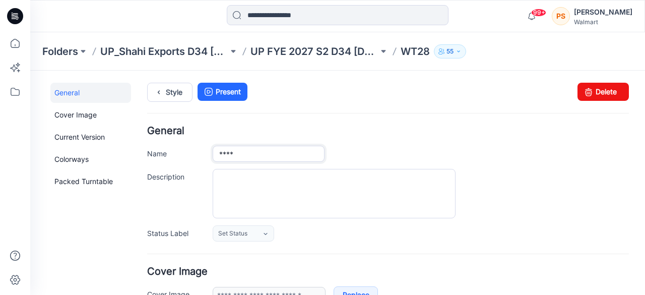
click at [257, 155] on input "****" at bounding box center [269, 154] width 112 height 16
type input "**********"
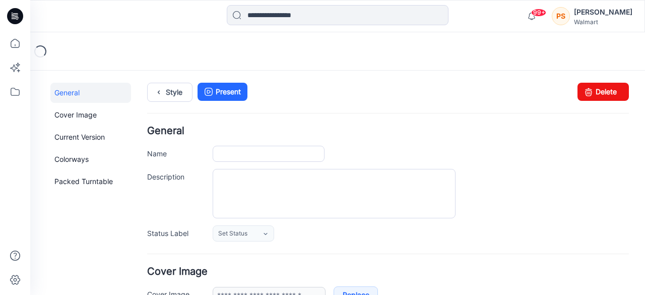
type input "**********"
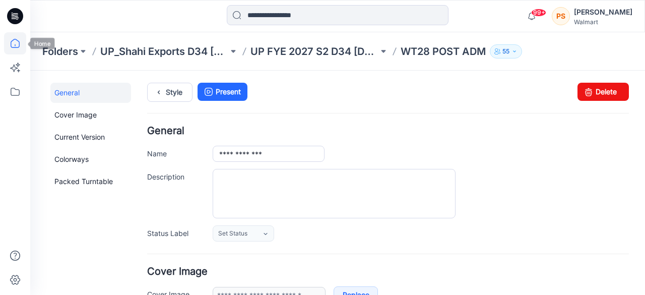
click at [14, 45] on icon at bounding box center [15, 43] width 22 height 22
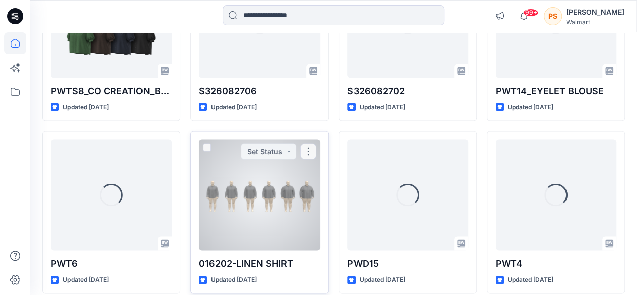
scroll to position [918, 0]
